Goal: Task Accomplishment & Management: Complete application form

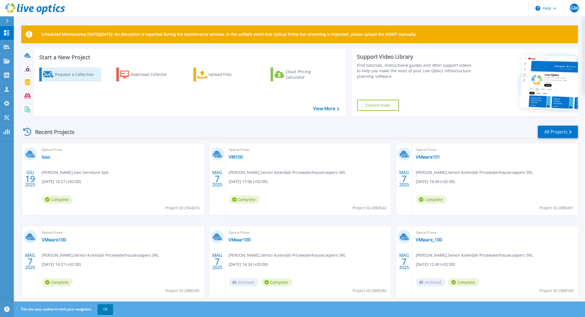
click at [57, 77] on div "Request a Collection" at bounding box center [77, 74] width 44 height 11
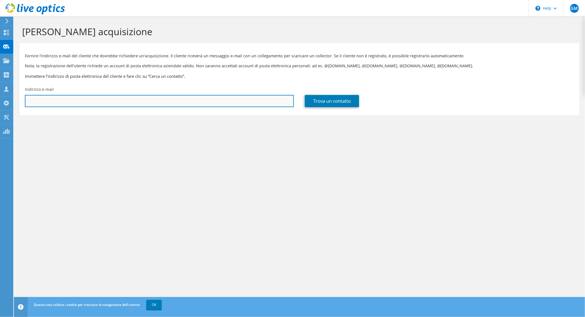
click at [48, 104] on input "text" at bounding box center [159, 101] width 269 height 12
paste input "240435"
type input "240435"
drag, startPoint x: 49, startPoint y: 103, endPoint x: -34, endPoint y: 103, distance: 83.0
click at [0, 103] on html "GM Membro team Gianpaolo Mazzola gianpaolo.mazzola@project.it project My Profil…" at bounding box center [292, 158] width 585 height 317
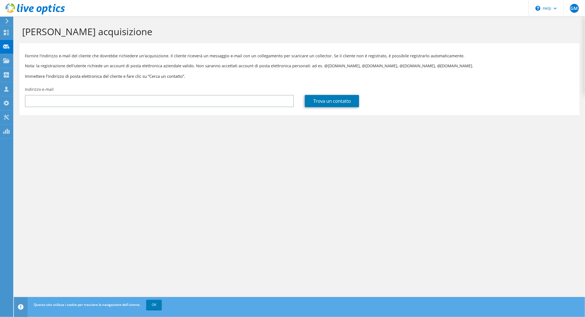
click at [52, 208] on div "Richiedi acquisizione Fornire l'indirizzo e-mail del cliente che dovrebbe richi…" at bounding box center [299, 167] width 571 height 300
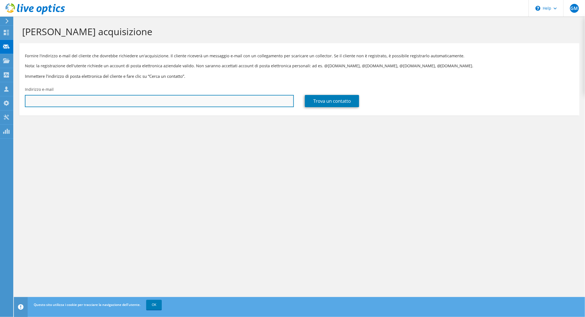
click at [40, 104] on input "text" at bounding box center [159, 101] width 269 height 12
paste input "Polverino, Ivan <i.polverino@cemegroup.com>"
type input "i.polverino@cemegroup.com"
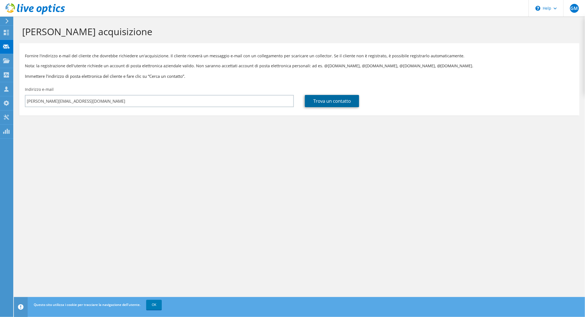
click at [320, 103] on link "Trova un contatto" at bounding box center [332, 101] width 54 height 12
type input "CEME SPA"
type input "Ivan"
type input "Polverino"
type input "Italia"
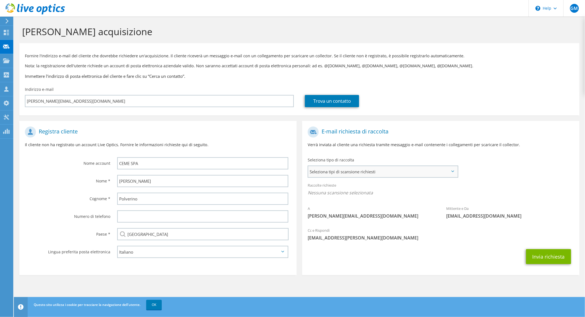
click at [364, 170] on span "Seleziona tipi di scansione richiesti" at bounding box center [382, 171] width 149 height 11
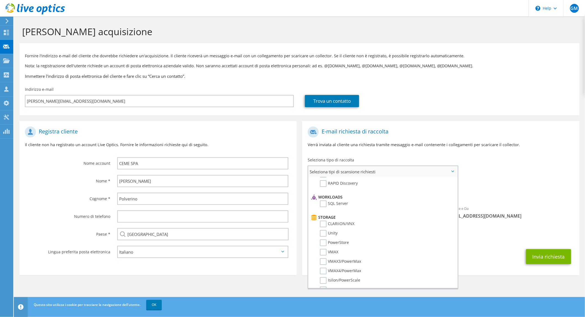
scroll to position [92, 0]
click at [321, 265] on label "NetApp" at bounding box center [331, 268] width 22 height 7
click at [0, 0] on input "NetApp" at bounding box center [0, 0] width 0 height 0
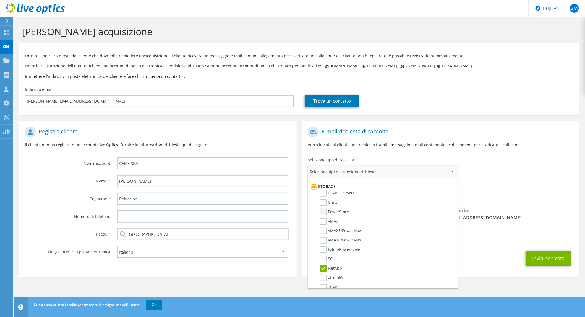
click at [321, 209] on label "PowerStore" at bounding box center [334, 212] width 29 height 7
click at [0, 0] on input "PowerStore" at bounding box center [0, 0] width 0 height 0
click at [552, 256] on button "Invia richiesta" at bounding box center [548, 258] width 45 height 15
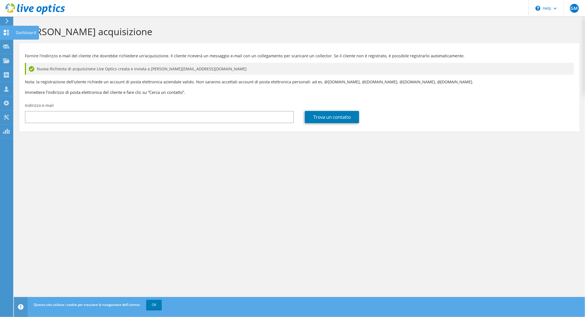
click at [7, 32] on use at bounding box center [6, 32] width 5 height 5
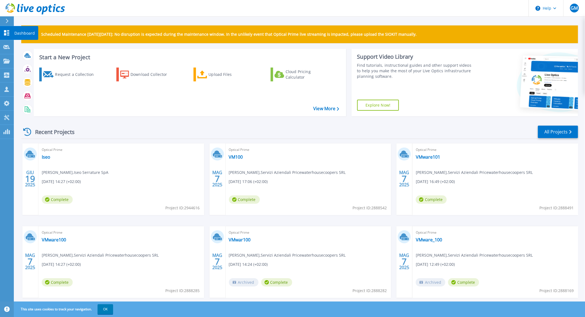
click at [14, 32] on div "Dashboard" at bounding box center [26, 33] width 25 height 14
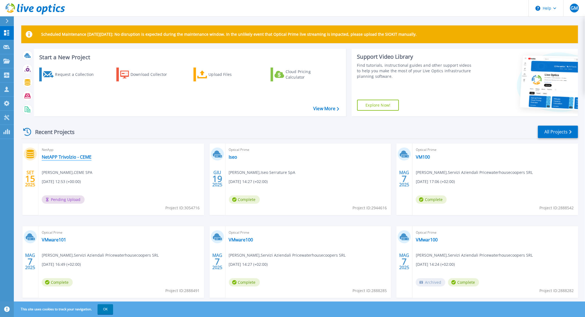
click at [60, 158] on link "NetAPP Trivolzio - CEME" at bounding box center [67, 157] width 50 height 6
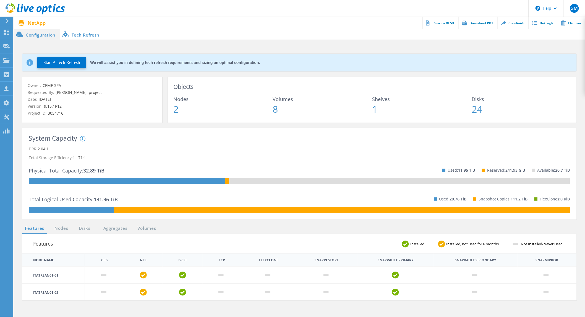
click at [7, 22] on icon at bounding box center [7, 20] width 4 height 5
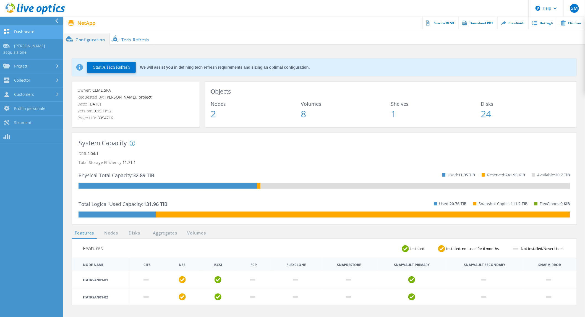
click at [33, 31] on link "Dashboard" at bounding box center [31, 32] width 63 height 14
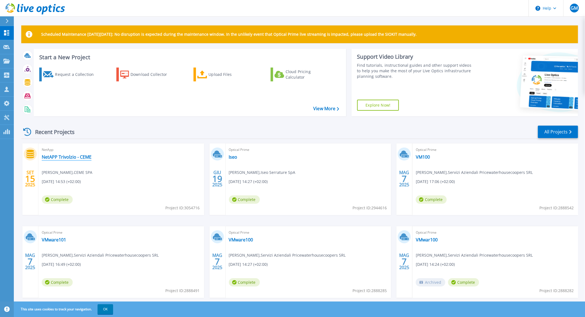
click at [74, 158] on link "NetAPP Trivolzio - CEME" at bounding box center [67, 157] width 50 height 6
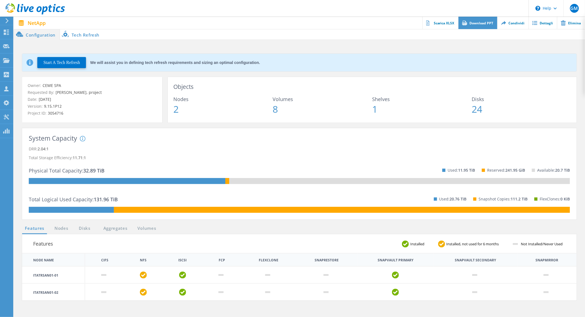
click at [487, 24] on link "Download PPT" at bounding box center [478, 23] width 39 height 12
